Goal: Task Accomplishment & Management: Use online tool/utility

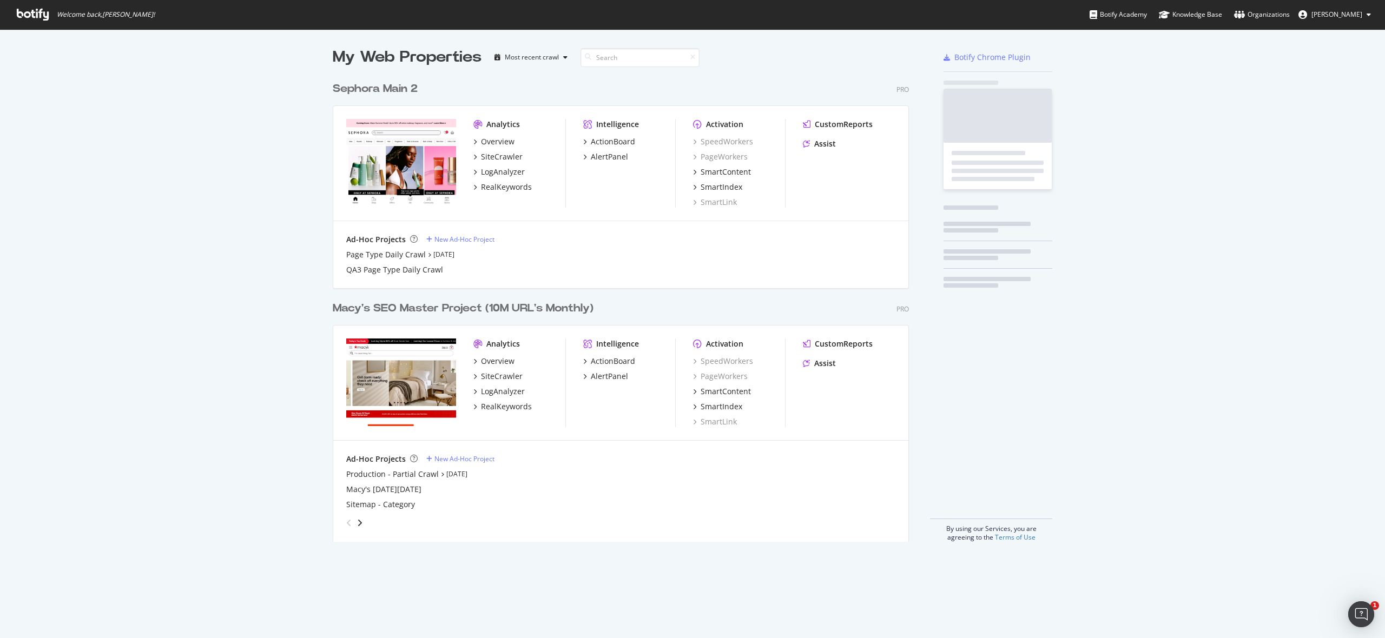
scroll to position [474, 585]
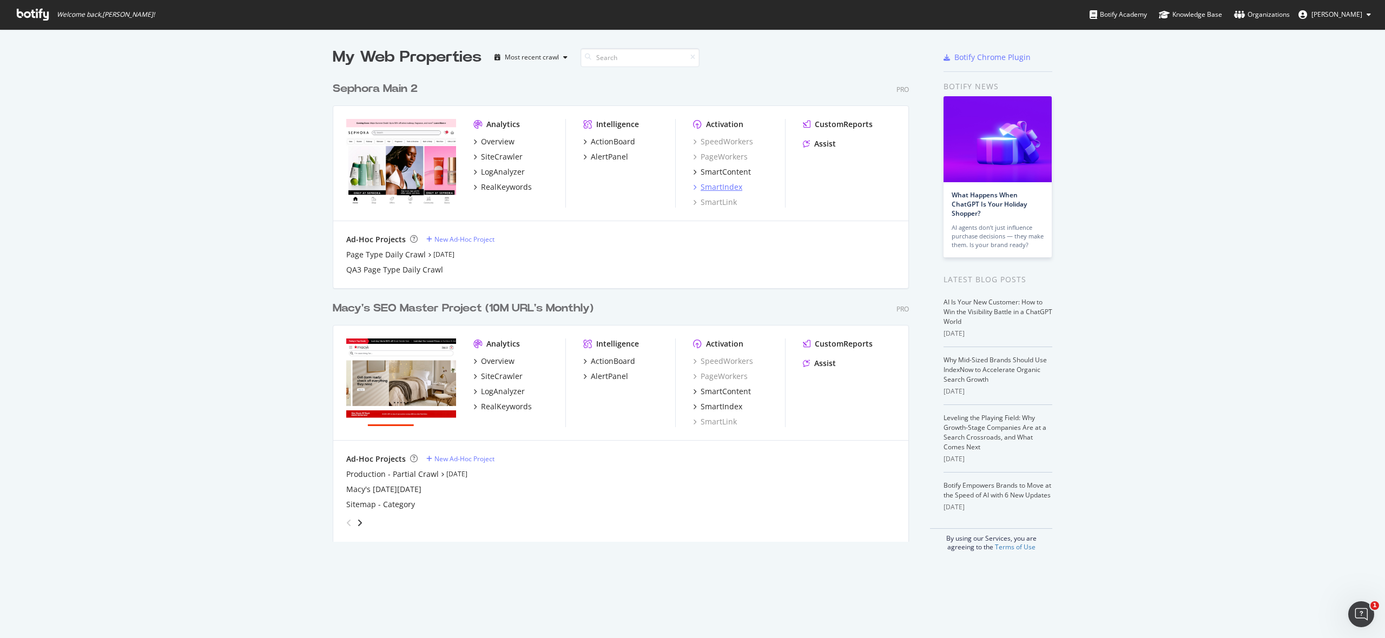
click at [726, 185] on div "SmartIndex" at bounding box center [722, 187] width 42 height 11
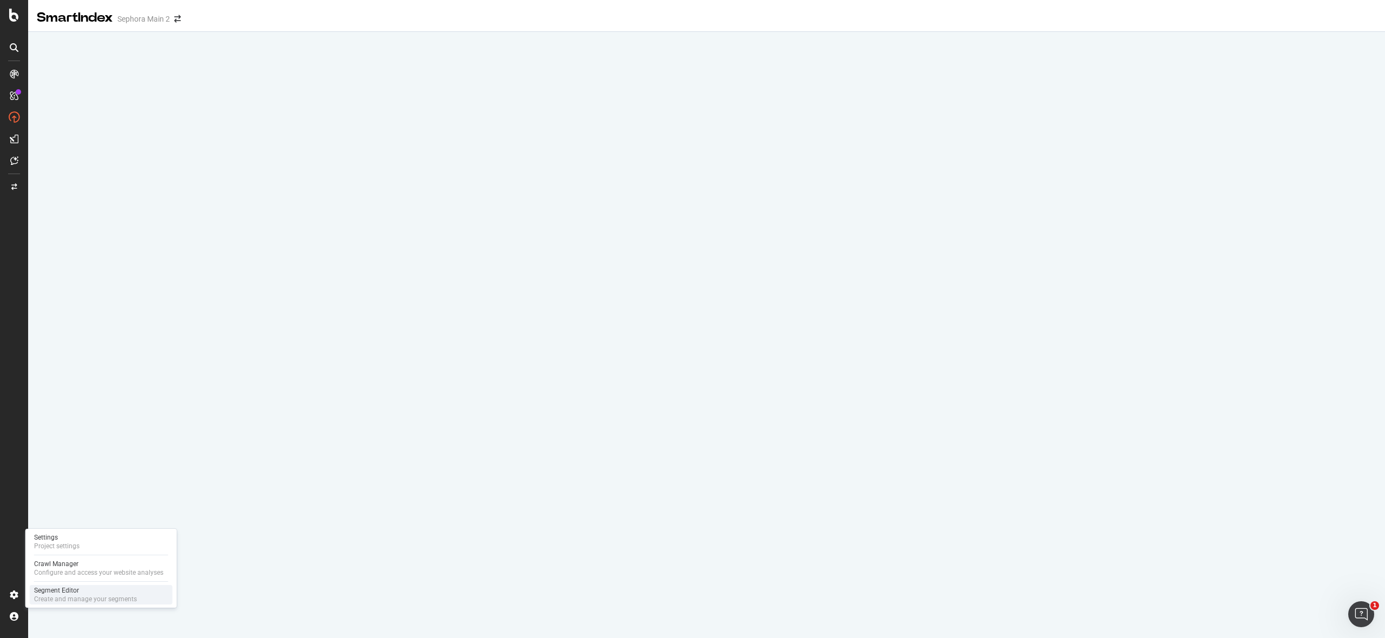
click at [54, 588] on div "Segment Editor" at bounding box center [85, 590] width 103 height 9
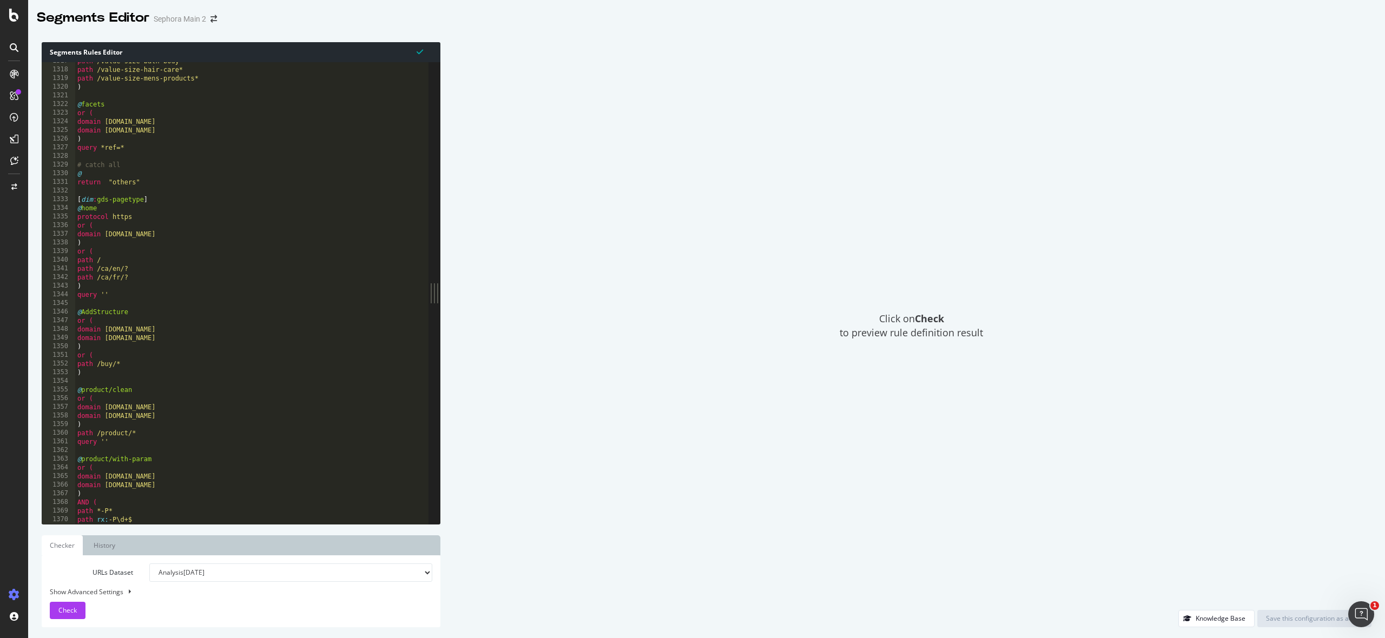
scroll to position [6185, 0]
click at [89, 201] on div "path /value-size-bath-body* path /value-size-hair-care* path /value-size-mens-p…" at bounding box center [252, 297] width 354 height 479
click at [87, 201] on div "path /value-size-bath-body* path /value-size-hair-care* path /value-size-mens-p…" at bounding box center [252, 297] width 354 height 479
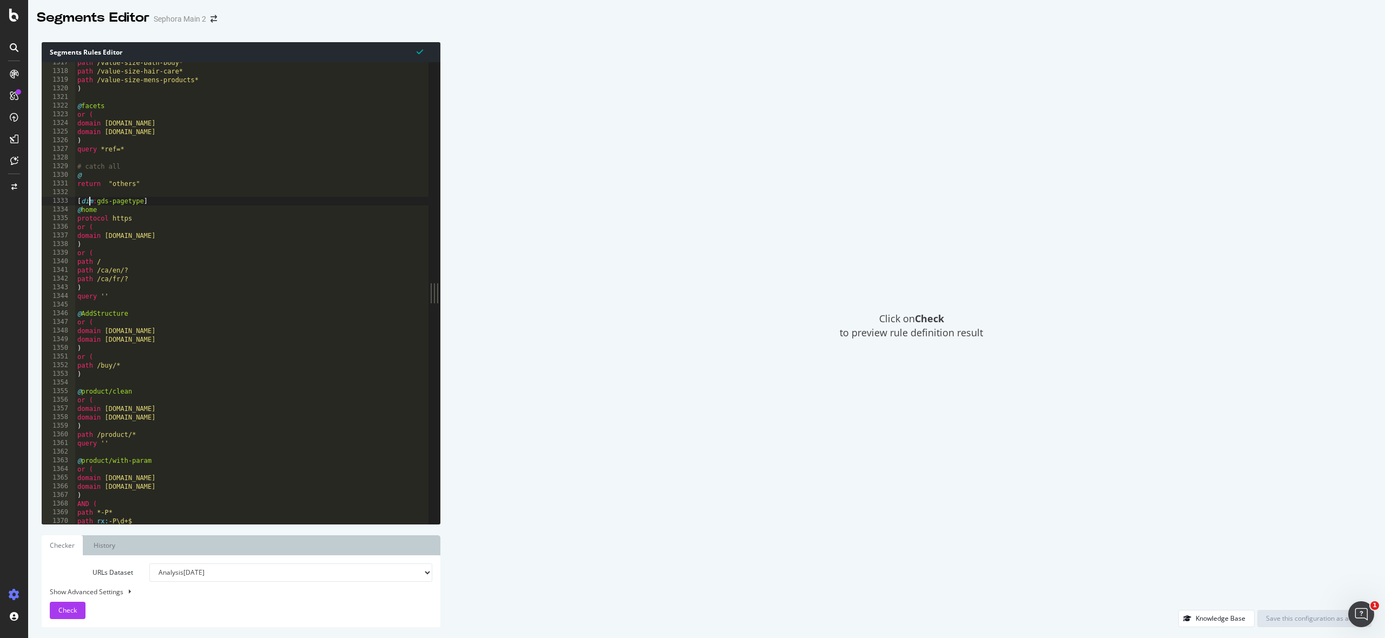
click at [87, 201] on div "path /value-size-bath-body* path /value-size-hair-care* path /value-size-mens-p…" at bounding box center [252, 297] width 354 height 479
click at [114, 202] on div "path /value-size-bath-body* path /value-size-hair-care* path /value-size-mens-p…" at bounding box center [252, 297] width 354 height 479
click at [127, 202] on div "path /value-size-bath-body* path /value-size-hair-care* path /value-size-mens-p…" at bounding box center [252, 297] width 354 height 479
click at [150, 202] on div "path /value-size-bath-body* path /value-size-hair-care* path /value-size-mens-p…" at bounding box center [252, 297] width 354 height 479
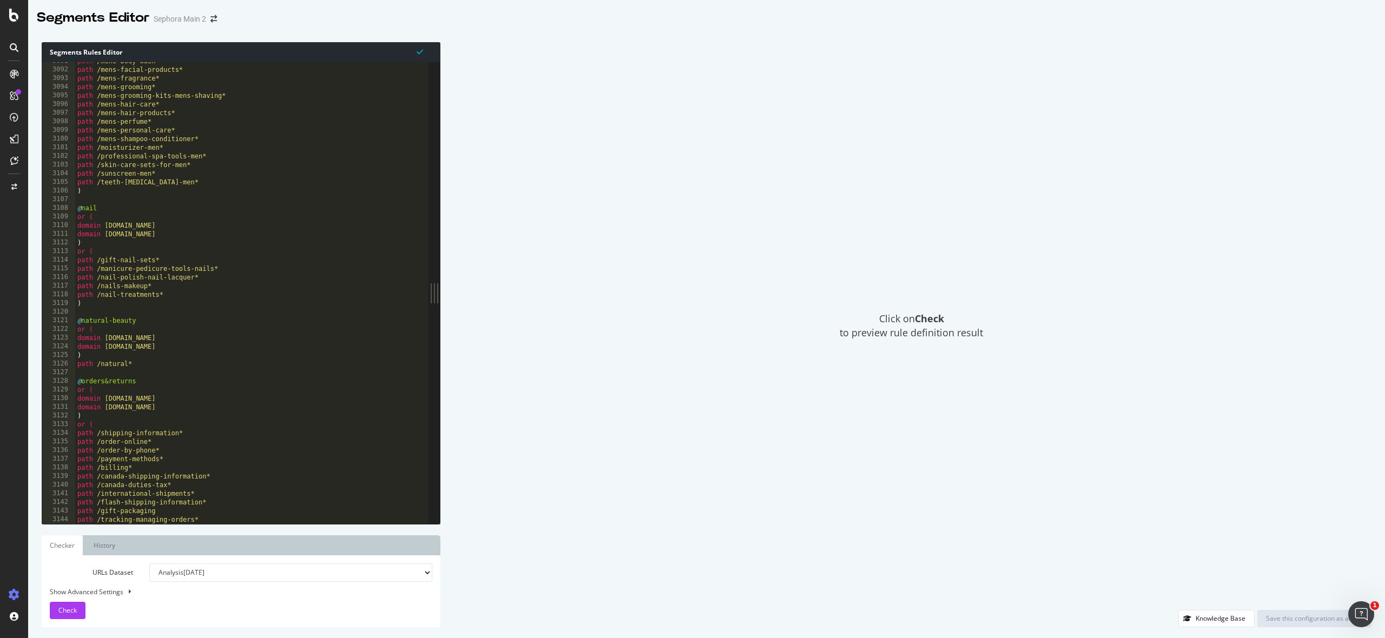
scroll to position [17265, 0]
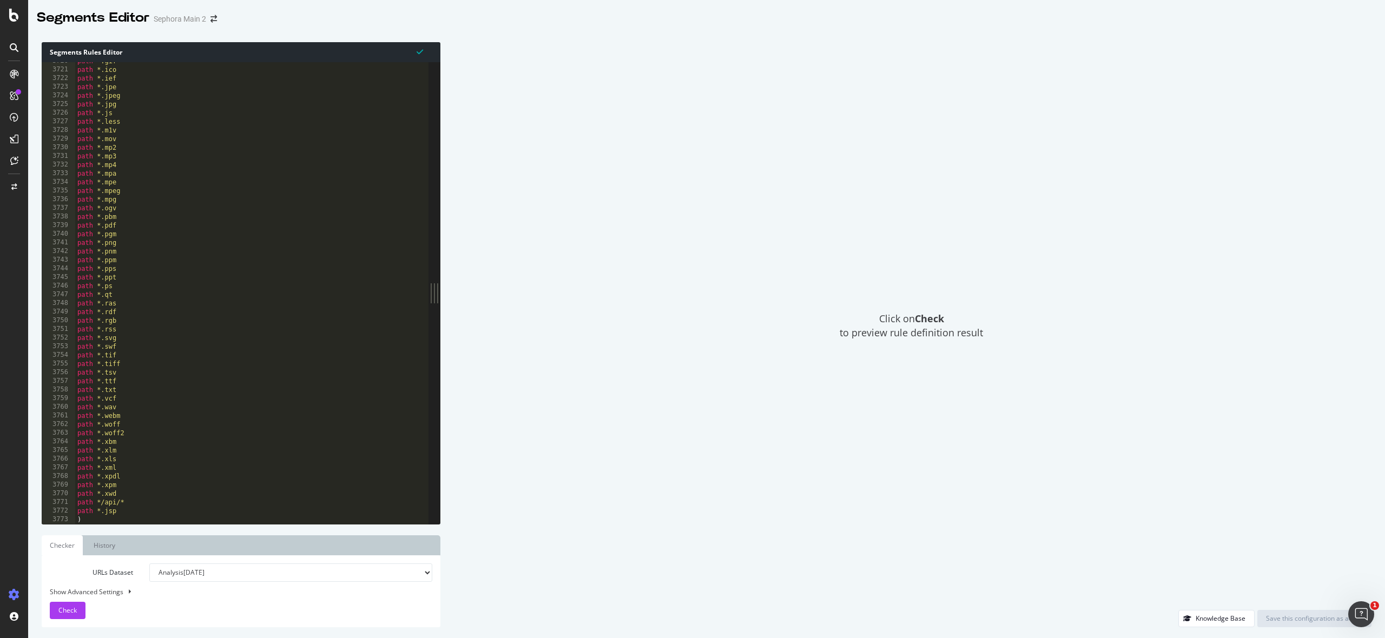
click at [110, 518] on div "path *.gif path *.ico path *.ief path *.jpe path *.jpeg path *.jpg path *.js pa…" at bounding box center [252, 296] width 354 height 479
type textarea ")"
type textarea "{"
click at [91, 520] on div "path *.ief path *.jpe path *.jpeg path *.jpg path *.js path *.less path *.m1v p…" at bounding box center [252, 296] width 354 height 479
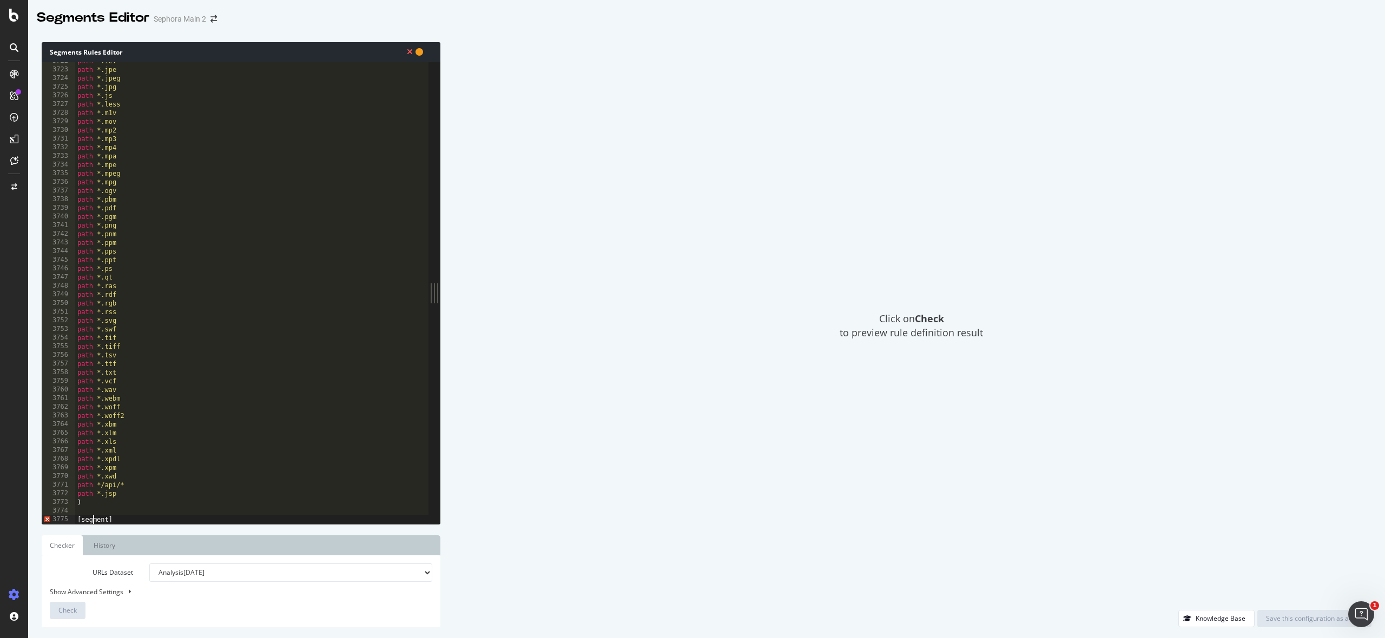
click at [91, 520] on div "path *.ief path *.jpe path *.jpeg path *.jpg path *.js path *.less path *.m1v p…" at bounding box center [252, 296] width 354 height 479
click at [231, 531] on div "Segments Rules Editor [segment] 3722 3723 3724 3725 3726 3727 3728 3729 3730 37…" at bounding box center [241, 334] width 399 height 585
click at [187, 520] on div "path *.ief path *.jpe path *.jpeg path *.jpg path *.js path *.less path *.m1v p…" at bounding box center [252, 296] width 354 height 479
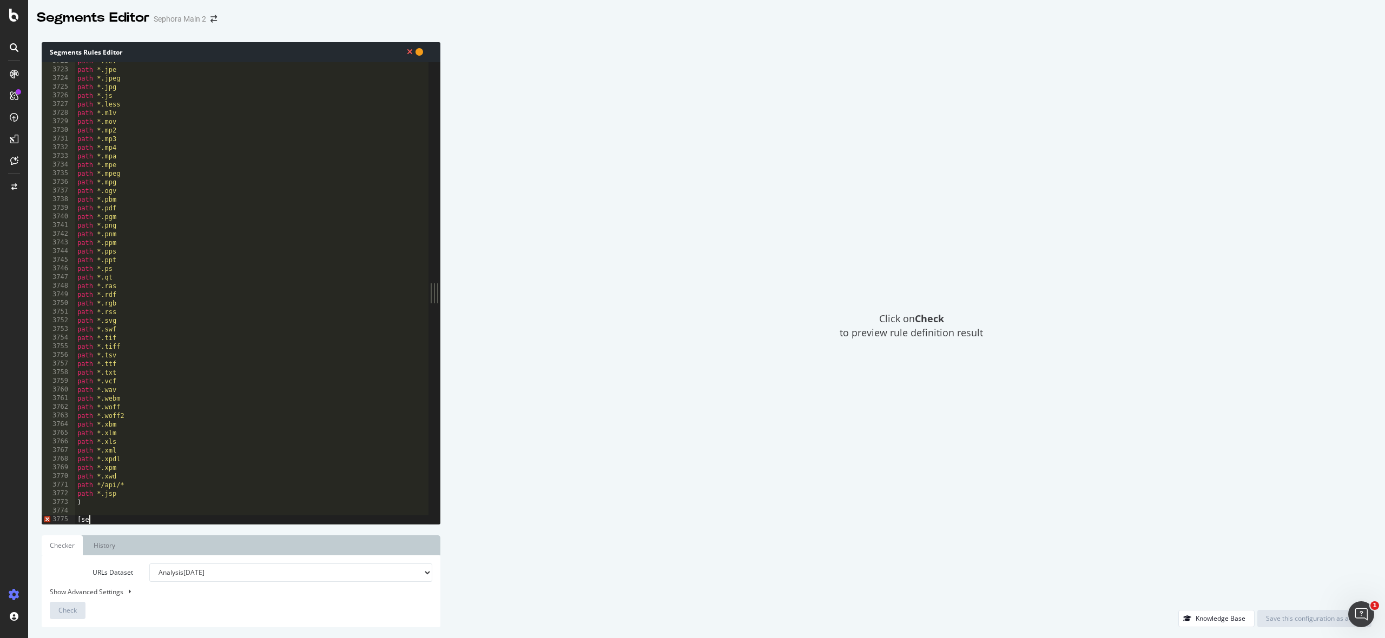
type textarea "["
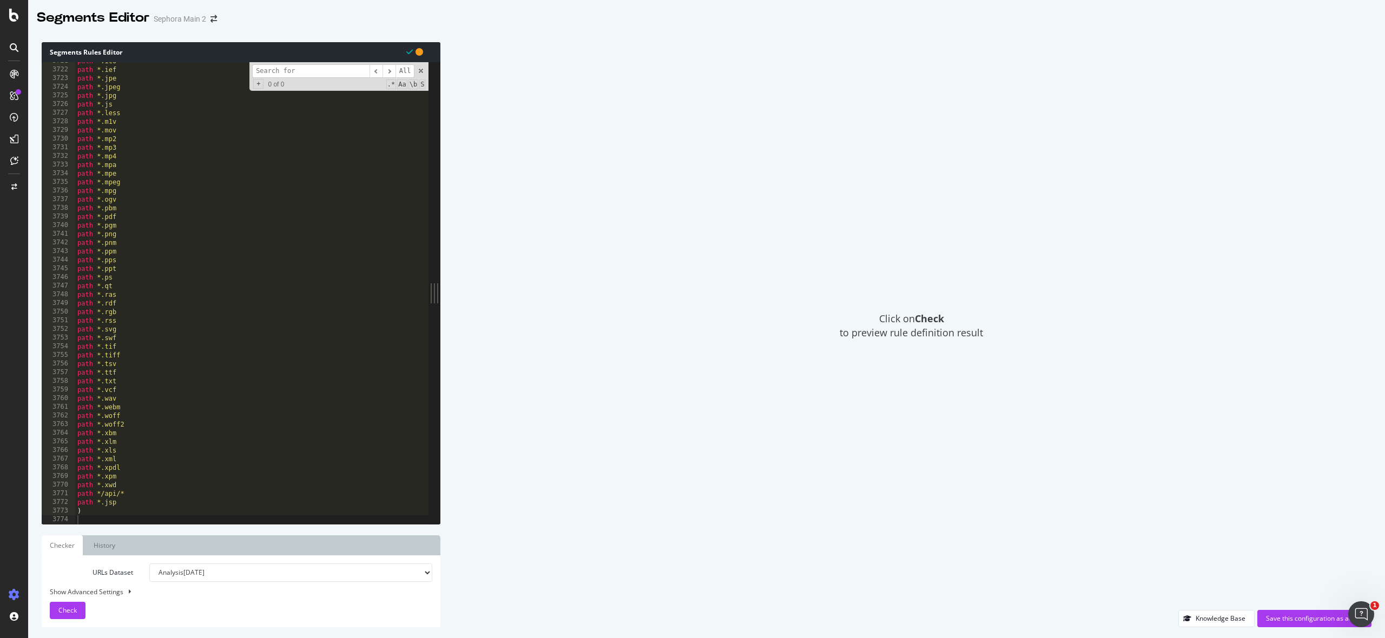
type input "[dim:pagetype-2.0]"
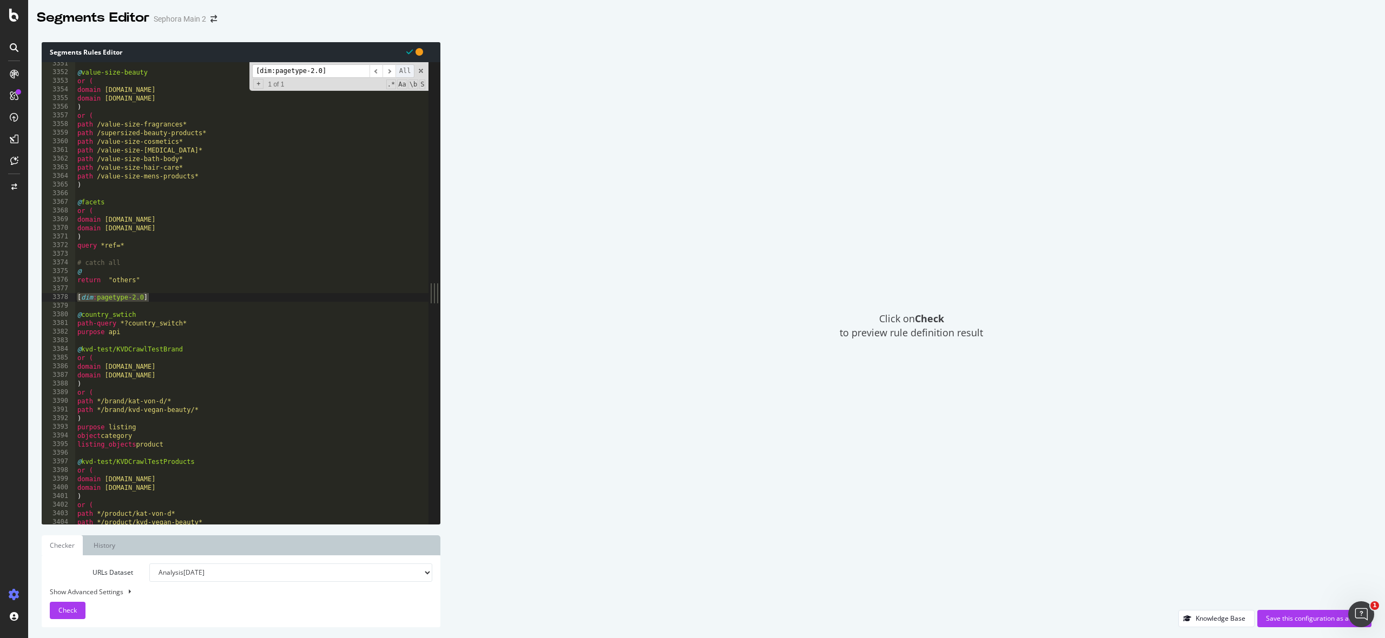
click at [403, 70] on span "All" at bounding box center [404, 71] width 19 height 14
type textarea "[dim:pagetype-2.0]"
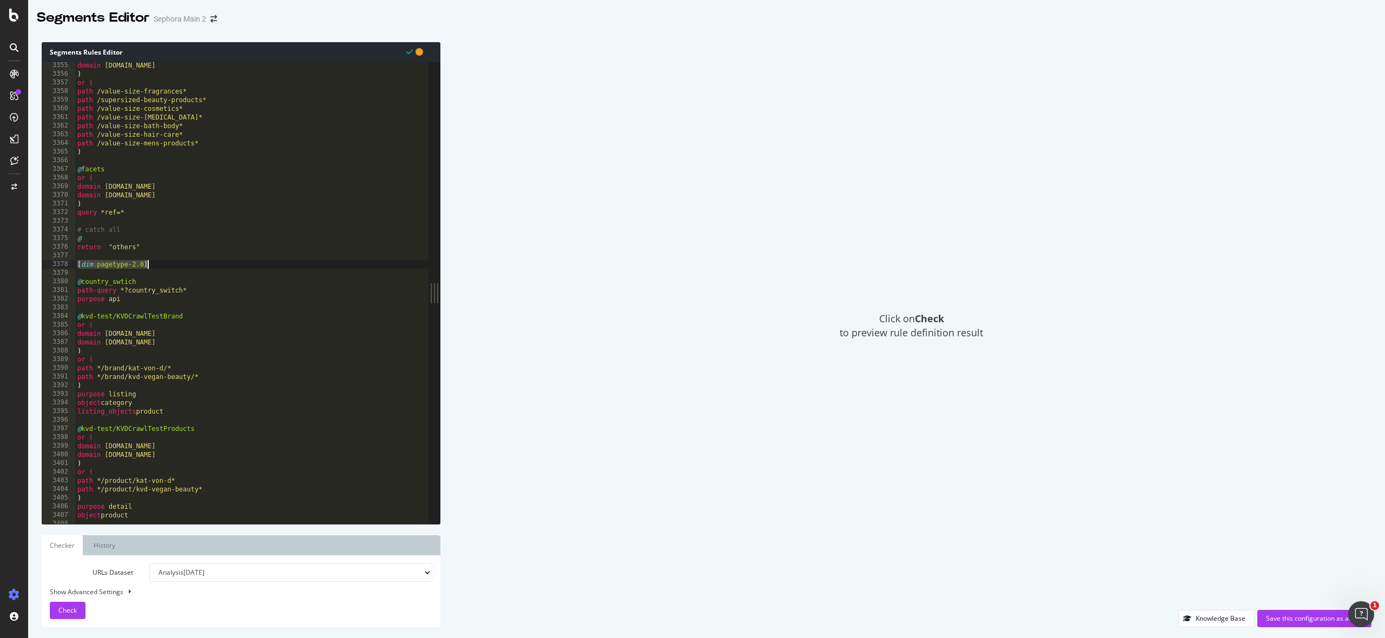
scroll to position [15757, 0]
click at [1208, 616] on div "Knowledge Base" at bounding box center [1221, 618] width 50 height 9
click at [12, 17] on icon at bounding box center [14, 15] width 10 height 13
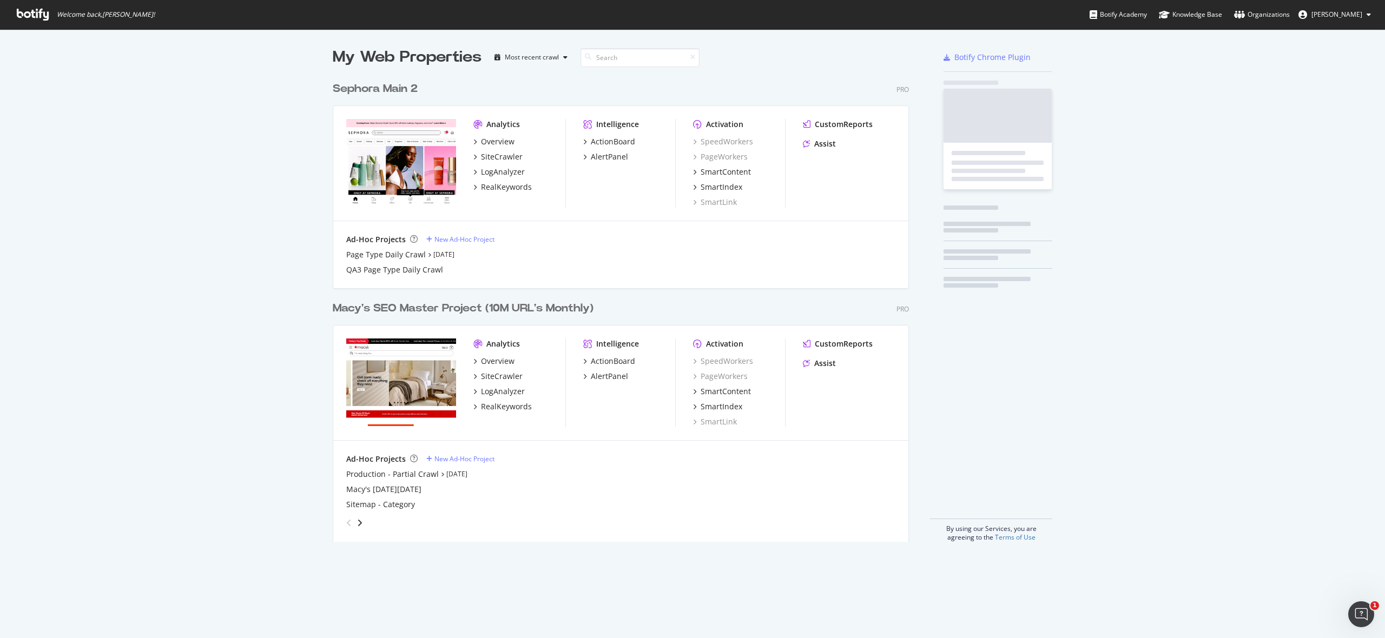
scroll to position [638, 1385]
